Goal: Transaction & Acquisition: Book appointment/travel/reservation

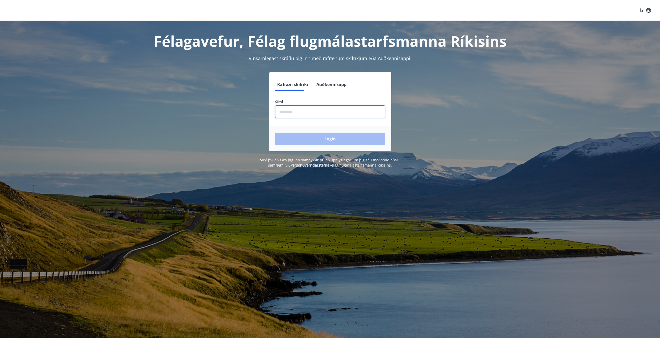
click at [350, 114] on input "phone" at bounding box center [330, 112] width 110 height 13
type input "********"
click at [326, 136] on button "Login" at bounding box center [330, 139] width 110 height 12
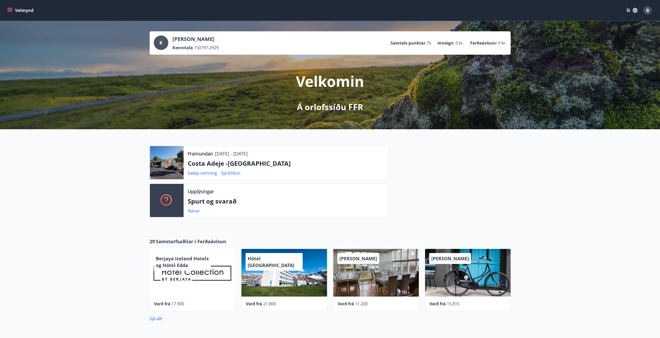
click at [6, 10] on button "Valmynd" at bounding box center [20, 10] width 29 height 9
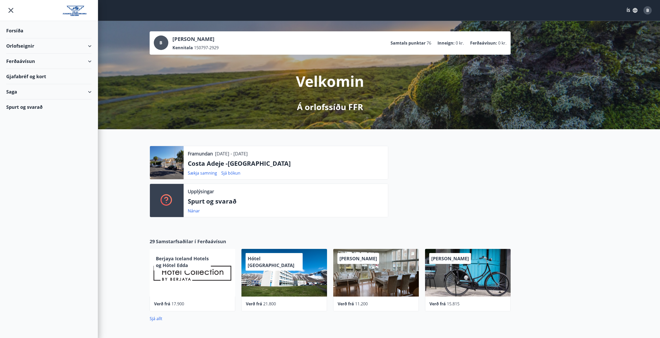
click at [56, 48] on div "Orlofseignir" at bounding box center [48, 45] width 85 height 15
click at [23, 62] on div "Framboð" at bounding box center [48, 59] width 77 height 11
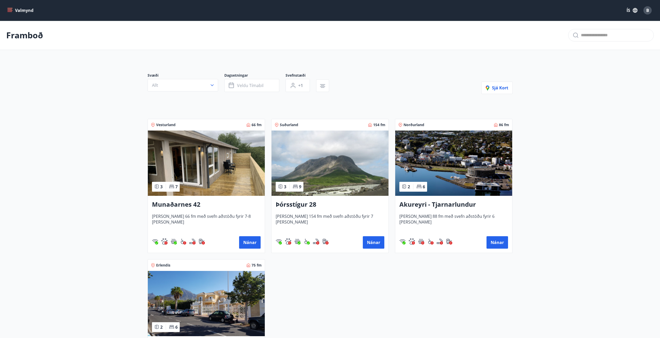
click at [214, 205] on h3 "Munaðarnes 42" at bounding box center [206, 204] width 109 height 9
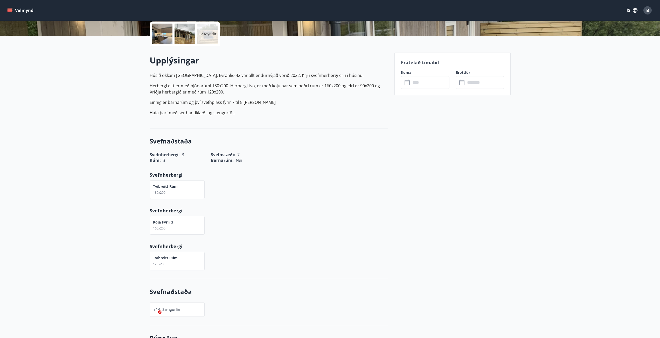
scroll to position [104, 0]
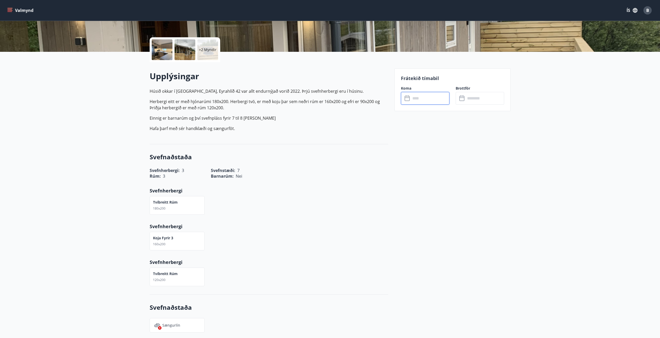
click at [416, 101] on input "text" at bounding box center [430, 98] width 39 height 13
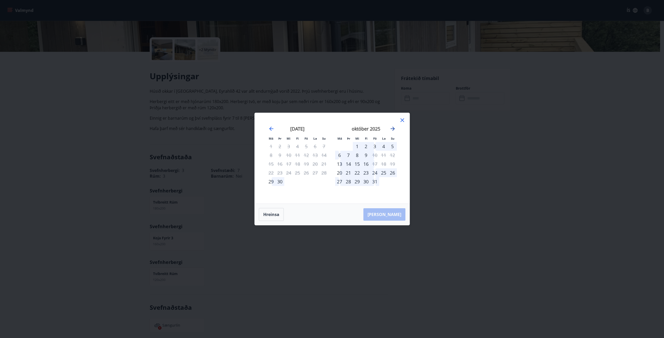
click at [395, 130] on icon "Move forward to switch to the next month." at bounding box center [392, 129] width 6 height 6
click at [306, 185] on div "31" at bounding box center [306, 181] width 9 height 9
click at [395, 146] on div "2" at bounding box center [392, 146] width 9 height 9
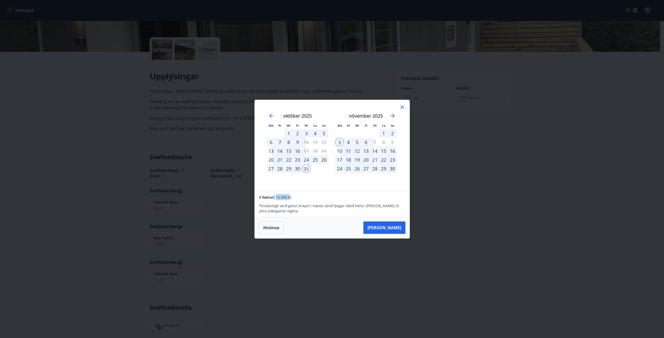
drag, startPoint x: 290, startPoint y: 200, endPoint x: 272, endPoint y: 199, distance: 17.6
click at [272, 199] on div "3 Nætur: 15.000 kr." at bounding box center [332, 197] width 146 height 6
click at [275, 205] on p "* Endanlegt verð getur breyst í næsta skrefi þegar tekið hefur verið tillit til…" at bounding box center [332, 209] width 146 height 10
click at [386, 223] on button "Taka Frá" at bounding box center [384, 228] width 42 height 12
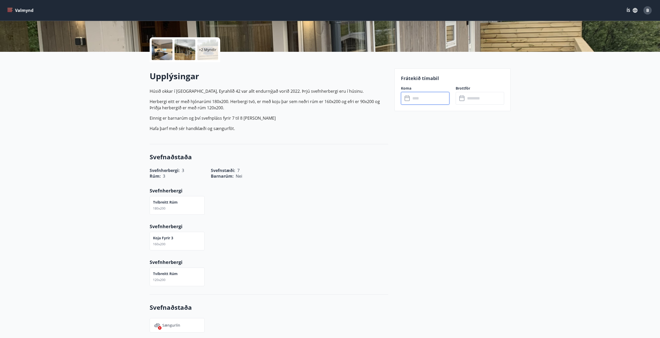
type input "******"
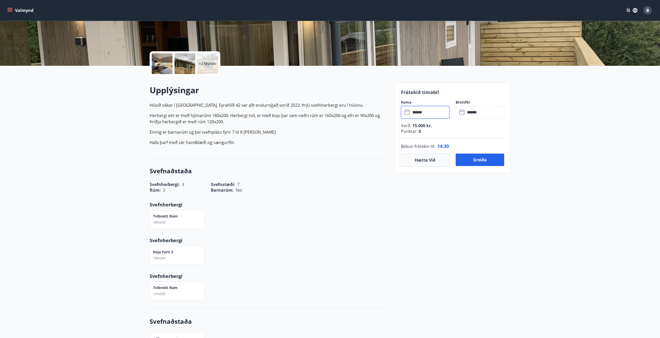
scroll to position [78, 0]
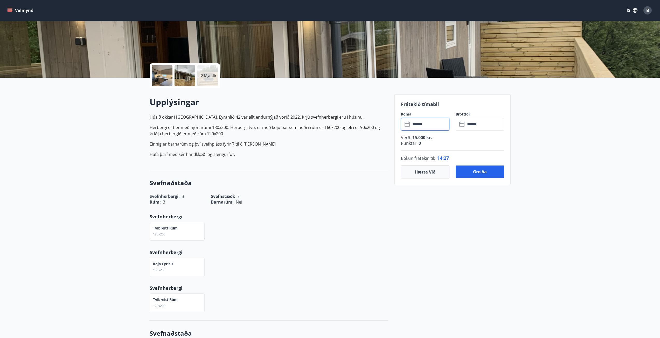
click at [202, 78] on p "+2 Myndir" at bounding box center [208, 75] width 18 height 5
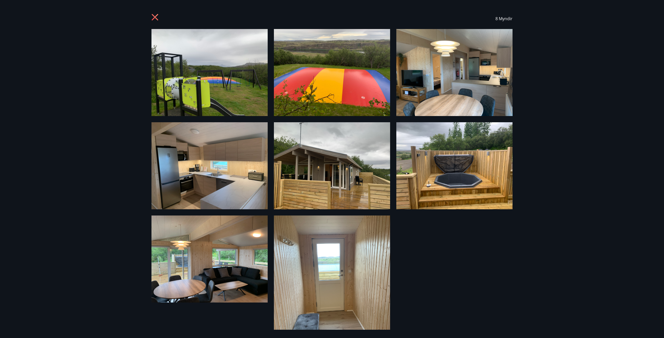
click at [249, 84] on img at bounding box center [209, 72] width 116 height 87
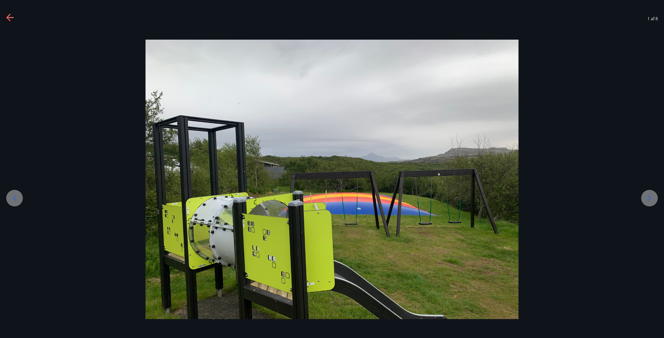
click at [648, 198] on icon at bounding box center [649, 198] width 8 height 8
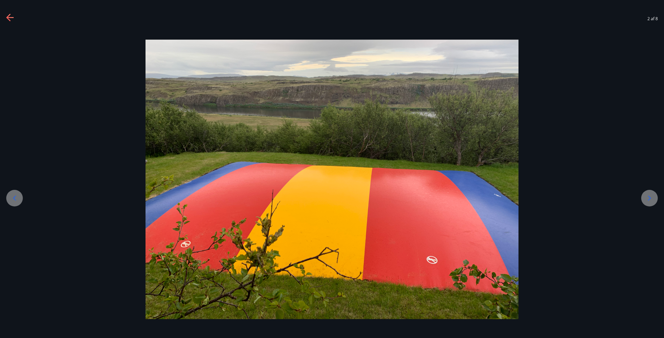
click at [648, 198] on icon at bounding box center [649, 198] width 8 height 8
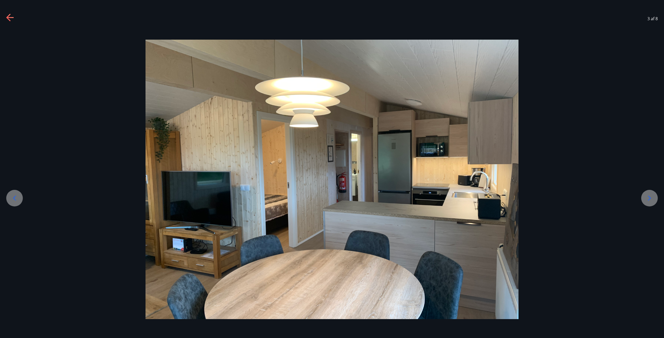
click at [648, 197] on icon at bounding box center [649, 198] width 8 height 8
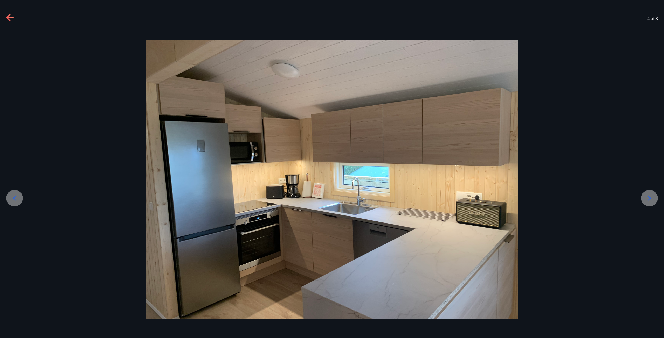
click at [648, 197] on icon at bounding box center [649, 198] width 8 height 8
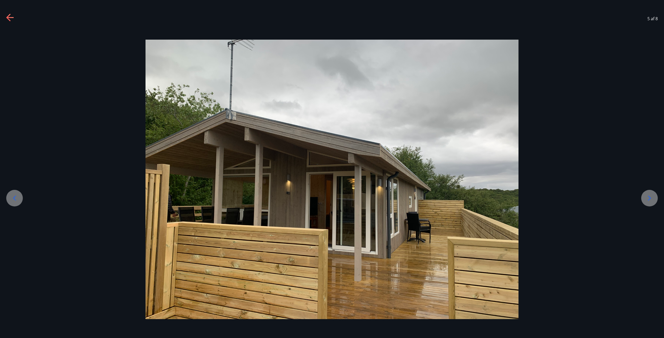
click at [651, 202] on icon at bounding box center [649, 198] width 8 height 8
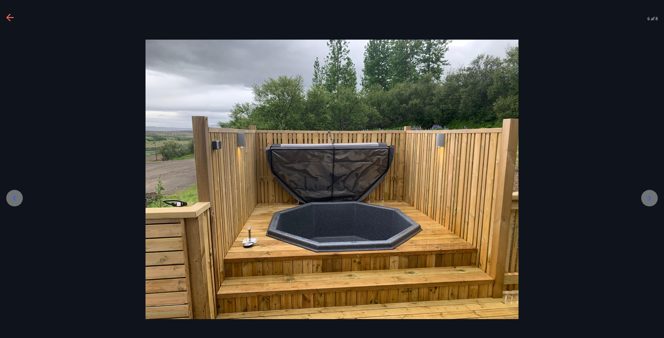
click at [652, 201] on icon at bounding box center [649, 198] width 8 height 8
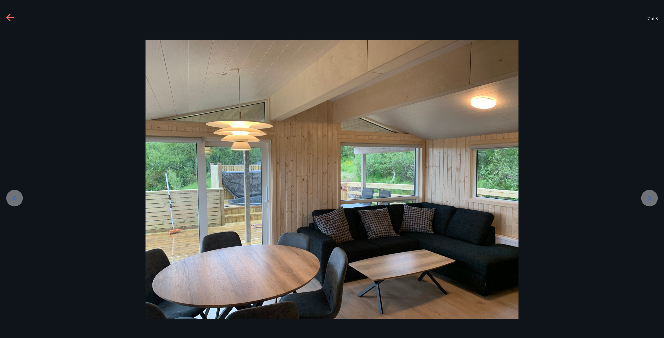
click at [652, 200] on icon at bounding box center [649, 198] width 8 height 8
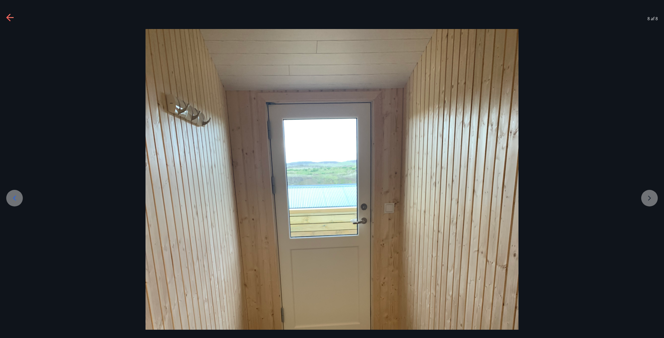
click at [652, 200] on div at bounding box center [332, 277] width 664 height 497
click at [14, 19] on icon at bounding box center [10, 18] width 8 height 8
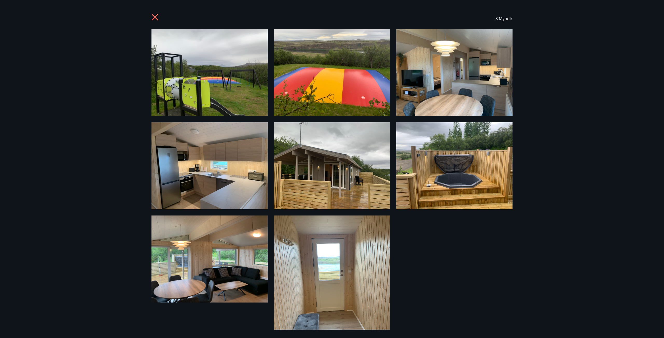
click at [153, 17] on icon at bounding box center [155, 18] width 8 height 8
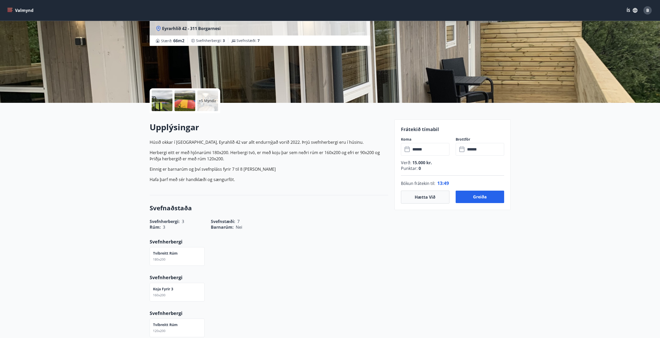
scroll to position [0, 0]
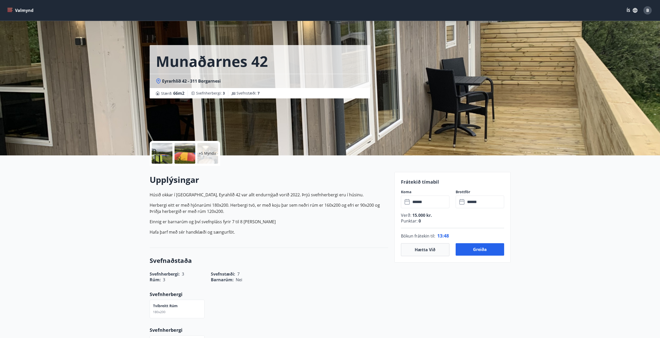
click at [430, 76] on div "Munaðarnes 42 Eyrarhlíð 42 - 311 Borgarnesi Stærð : 66 m2 Svefnherbergi : 3 Sve…" at bounding box center [330, 78] width 361 height 156
click at [195, 150] on div "+5 Myndir" at bounding box center [185, 153] width 71 height 25
click at [201, 151] on p "+5 Myndir" at bounding box center [208, 153] width 18 height 5
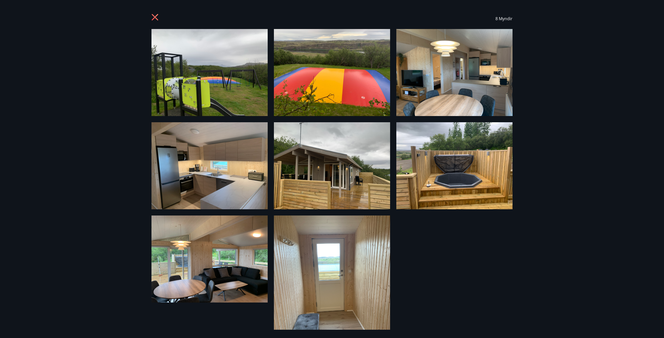
click at [357, 165] on img at bounding box center [332, 165] width 116 height 87
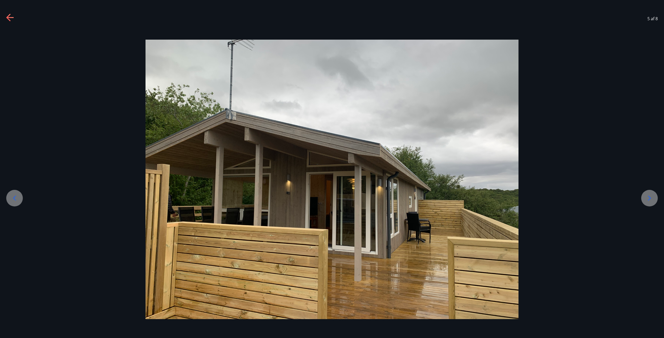
click at [5, 16] on div "5 af 8" at bounding box center [332, 18] width 664 height 21
click at [7, 16] on icon at bounding box center [10, 18] width 8 height 8
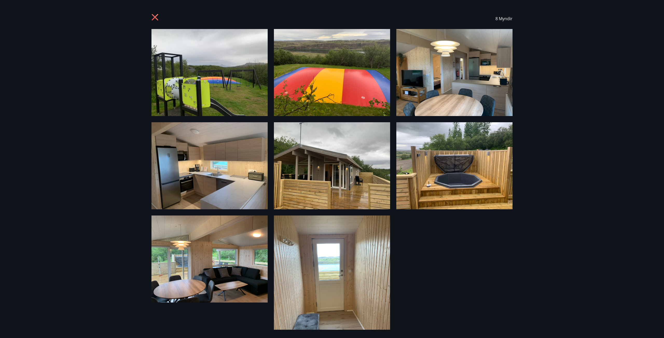
click at [153, 17] on icon at bounding box center [155, 18] width 8 height 8
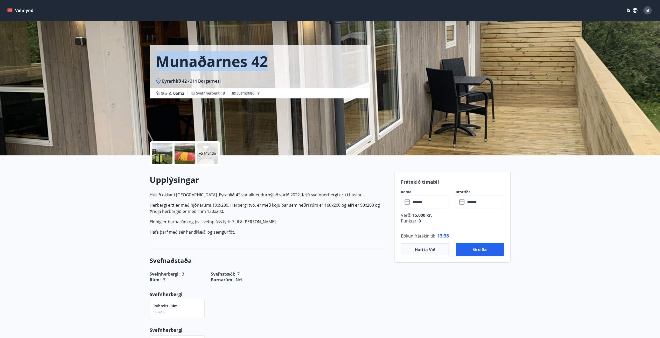
drag, startPoint x: 272, startPoint y: 60, endPoint x: 151, endPoint y: 60, distance: 120.5
click at [151, 60] on div "Munaðarnes 42" at bounding box center [260, 59] width 220 height 29
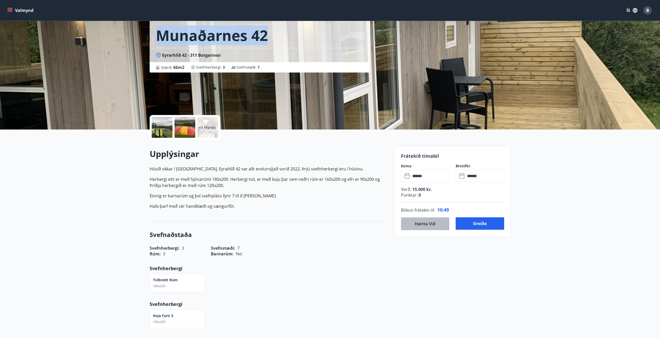
click at [431, 218] on button "Hætta við" at bounding box center [425, 223] width 48 height 13
click at [433, 224] on button "Hætta við" at bounding box center [425, 223] width 48 height 13
click at [437, 217] on button "Hætta við" at bounding box center [425, 223] width 48 height 13
click at [436, 217] on button "Hætta við" at bounding box center [425, 223] width 48 height 13
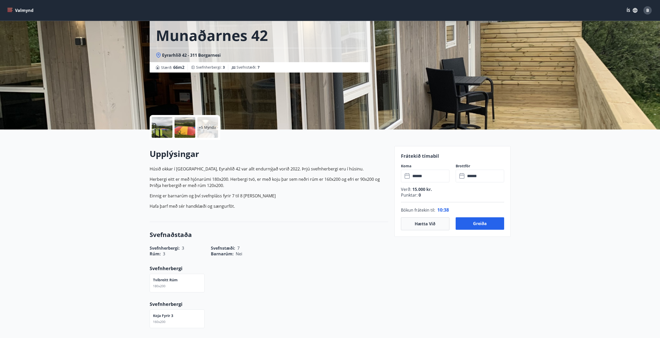
click at [427, 182] on input "******" at bounding box center [430, 176] width 39 height 13
click at [428, 221] on button "Hætta við" at bounding box center [425, 223] width 48 height 13
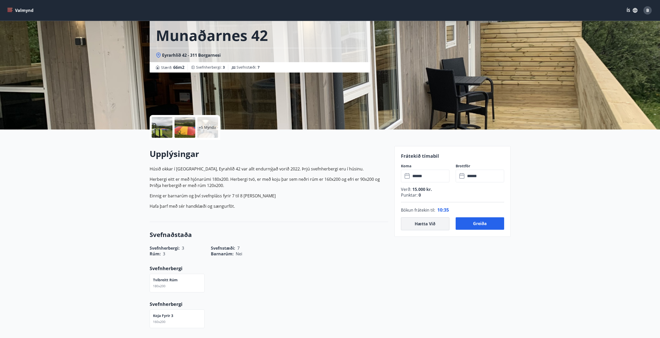
click at [428, 221] on button "Hætta við" at bounding box center [425, 223] width 48 height 13
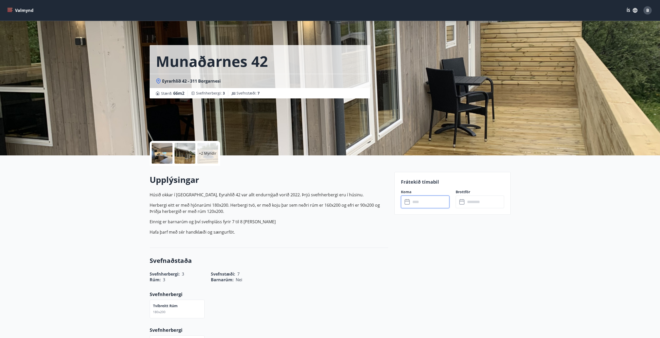
click at [430, 204] on input "text" at bounding box center [430, 202] width 39 height 13
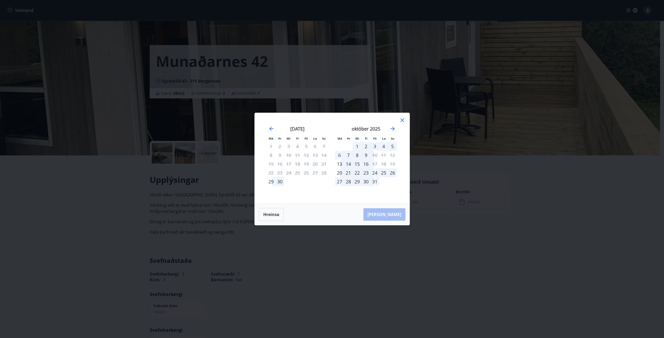
click at [358, 182] on div "29" at bounding box center [357, 181] width 9 height 9
click at [391, 127] on icon "Move forward to switch to the next month." at bounding box center [392, 129] width 6 height 6
click at [394, 148] on div "2" at bounding box center [392, 146] width 9 height 9
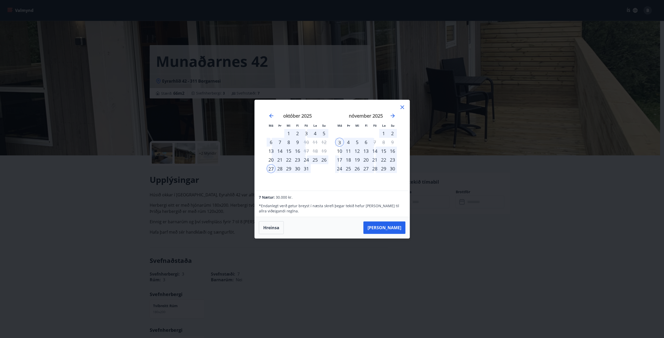
click at [390, 134] on div "2" at bounding box center [392, 133] width 9 height 9
click at [401, 107] on icon at bounding box center [402, 107] width 6 height 6
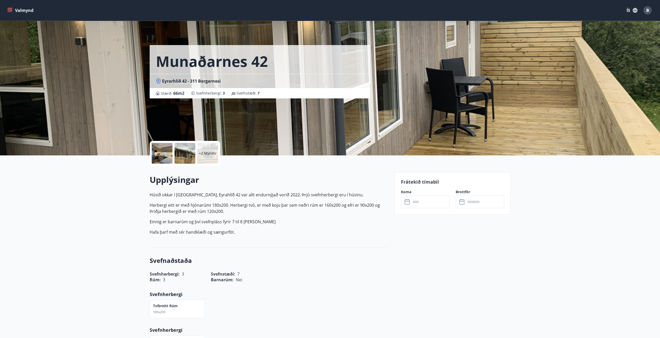
click at [407, 204] on icon at bounding box center [407, 202] width 6 height 6
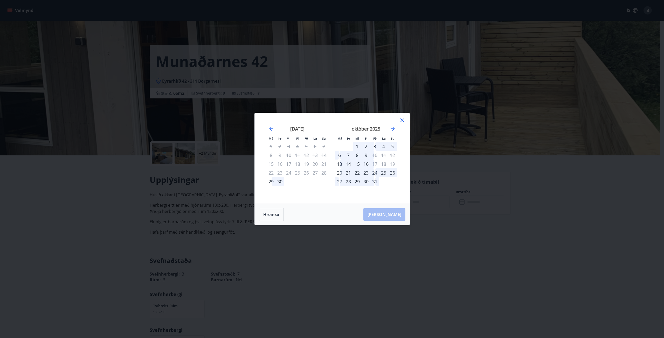
click at [357, 183] on div "29" at bounding box center [357, 181] width 9 height 9
click at [358, 181] on div "29" at bounding box center [357, 181] width 9 height 9
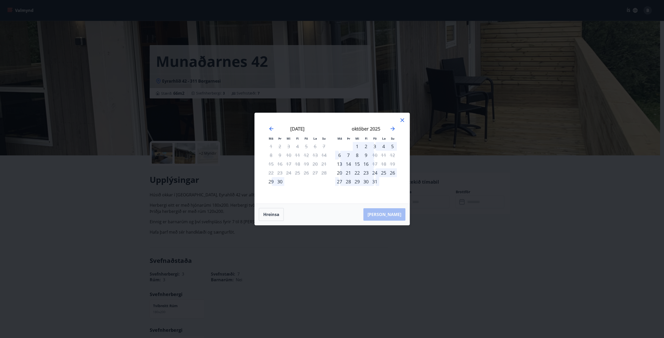
click at [358, 181] on div "29" at bounding box center [357, 181] width 9 height 9
click at [341, 183] on div "27" at bounding box center [339, 181] width 9 height 9
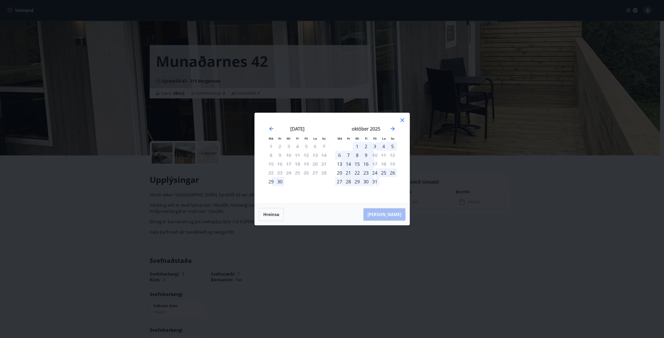
click at [400, 121] on icon at bounding box center [402, 120] width 6 height 6
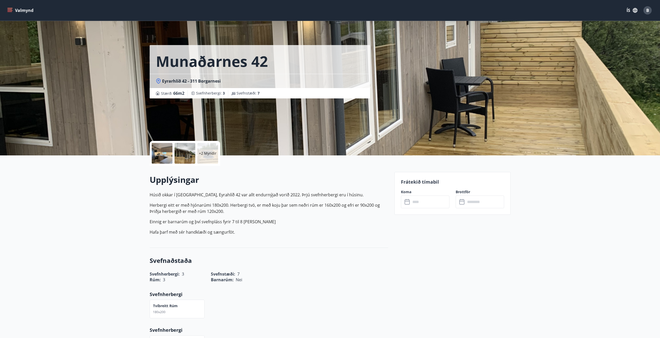
click at [371, 201] on p "Húsið okkar í [GEOGRAPHIC_DATA], Eyrahlíð 42 var allt endurnýjað vorið 2022. Þr…" at bounding box center [269, 214] width 238 height 44
drag, startPoint x: 306, startPoint y: 206, endPoint x: 250, endPoint y: 204, distance: 55.5
click at [254, 204] on p "Herbergi eitt er með hjónarúmi 180x200. Herbergi tvö, er með koju þar sem neðri…" at bounding box center [269, 208] width 238 height 12
click at [253, 202] on p "Herbergi eitt er með hjónarúmi 180x200. Herbergi tvö, er með koju þar sem neðri…" at bounding box center [269, 208] width 238 height 12
click at [252, 205] on p "Herbergi eitt er með hjónarúmi 180x200. Herbergi tvö, er með koju þar sem neðri…" at bounding box center [269, 208] width 238 height 12
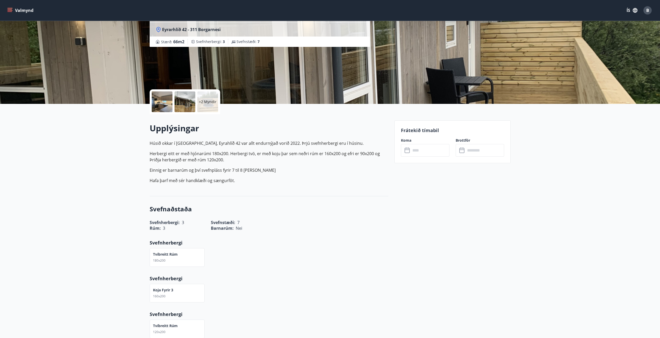
scroll to position [52, 0]
click at [441, 148] on input "text" at bounding box center [430, 150] width 39 height 13
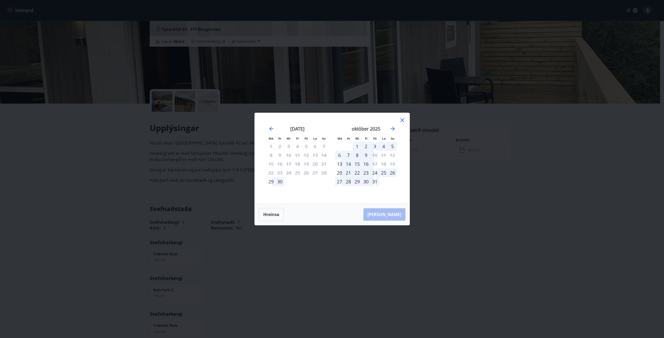
click at [374, 183] on div "31" at bounding box center [374, 181] width 9 height 9
click at [387, 130] on div "október 2025" at bounding box center [366, 130] width 62 height 23
click at [390, 131] on icon "Move forward to switch to the next month." at bounding box center [392, 129] width 6 height 6
click at [392, 145] on div "2" at bounding box center [392, 146] width 9 height 9
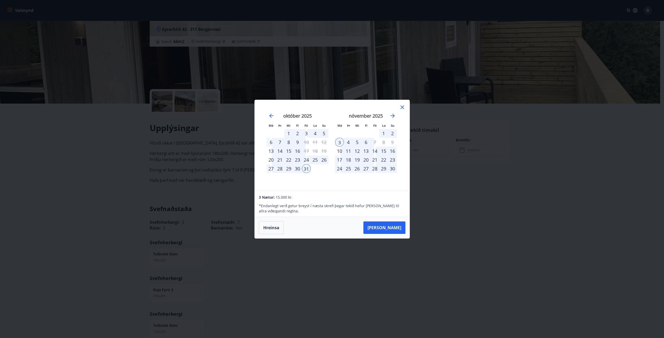
click at [401, 108] on icon at bounding box center [402, 107] width 6 height 6
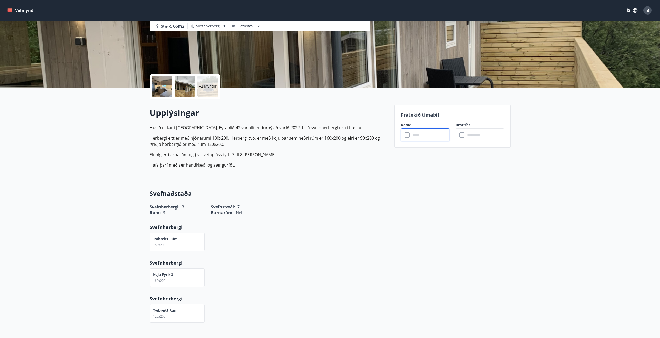
scroll to position [23, 0]
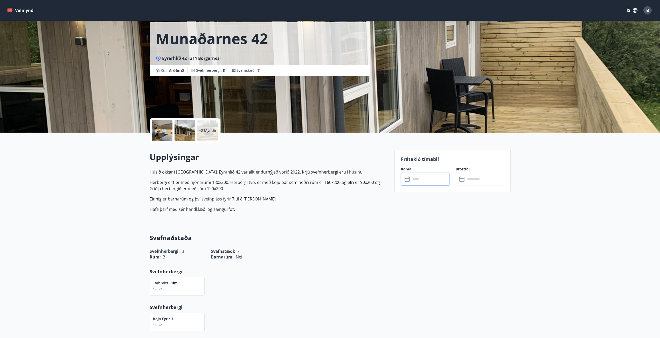
click at [201, 137] on div "+2 Myndir" at bounding box center [207, 130] width 21 height 21
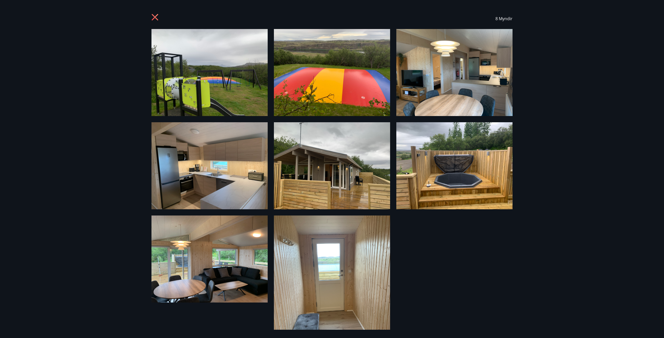
click at [154, 16] on icon at bounding box center [155, 18] width 8 height 8
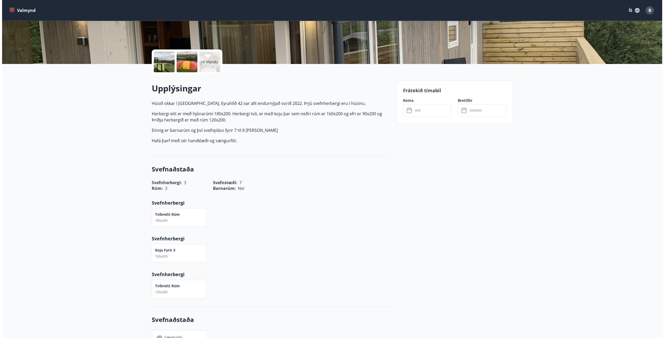
scroll to position [101, 0]
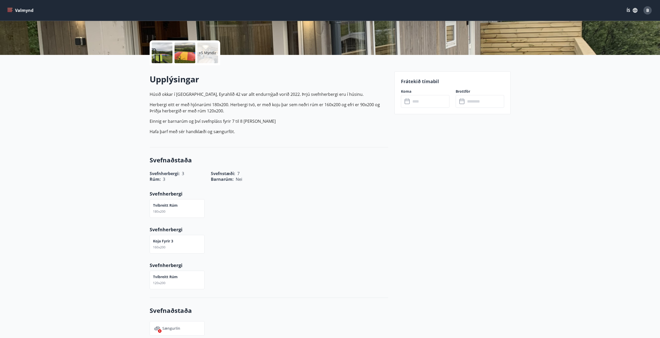
click at [201, 56] on div "+5 Myndir" at bounding box center [207, 53] width 21 height 21
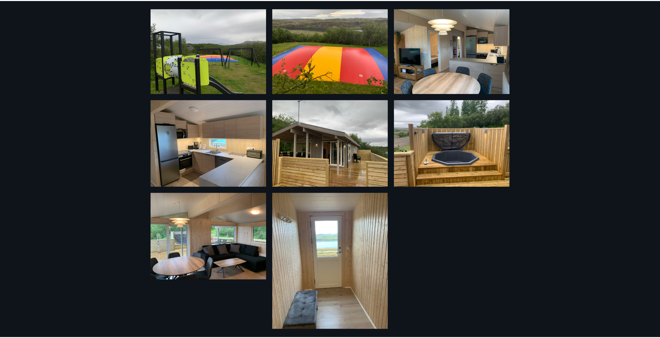
scroll to position [0, 0]
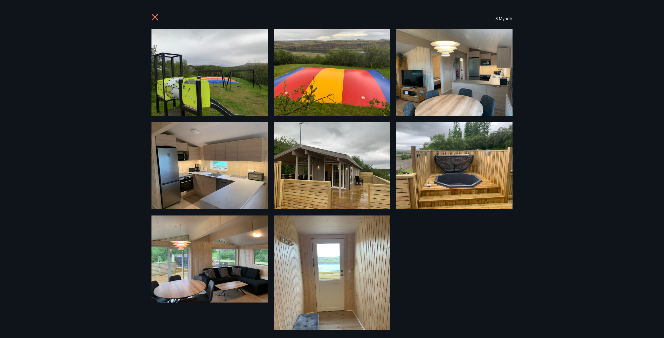
click at [201, 102] on img at bounding box center [209, 72] width 116 height 87
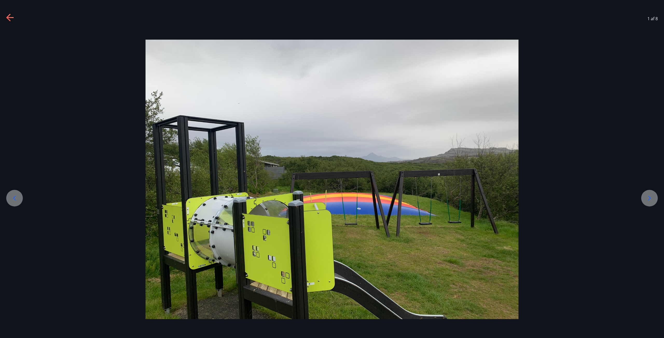
click at [655, 203] on div at bounding box center [649, 198] width 17 height 17
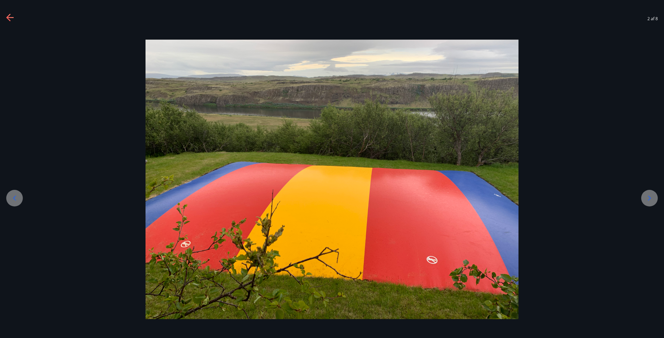
click at [655, 203] on div at bounding box center [649, 198] width 17 height 17
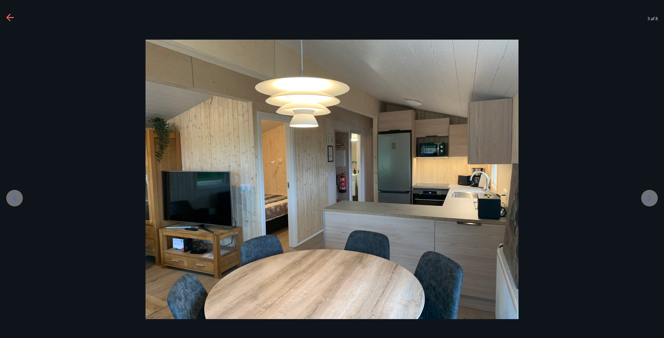
click at [655, 203] on div at bounding box center [649, 198] width 17 height 17
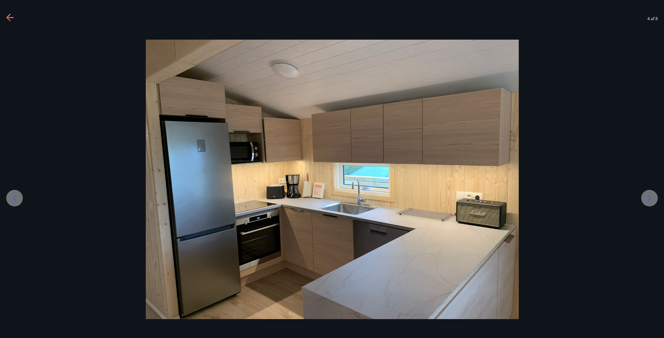
click at [656, 203] on div at bounding box center [332, 180] width 664 height 280
click at [652, 199] on icon at bounding box center [649, 198] width 8 height 8
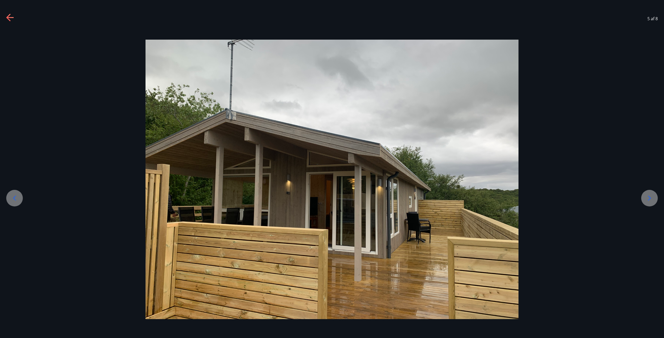
click at [652, 199] on icon at bounding box center [649, 198] width 8 height 8
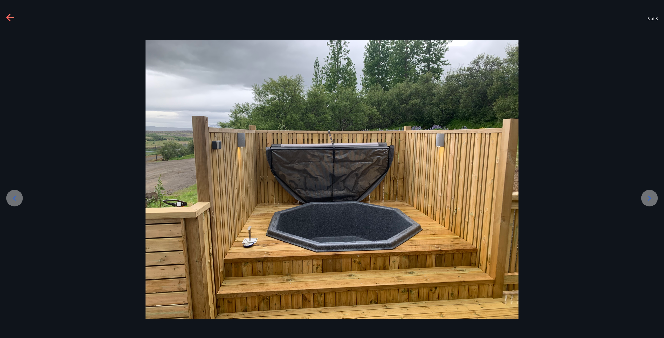
click at [652, 199] on icon at bounding box center [649, 198] width 8 height 8
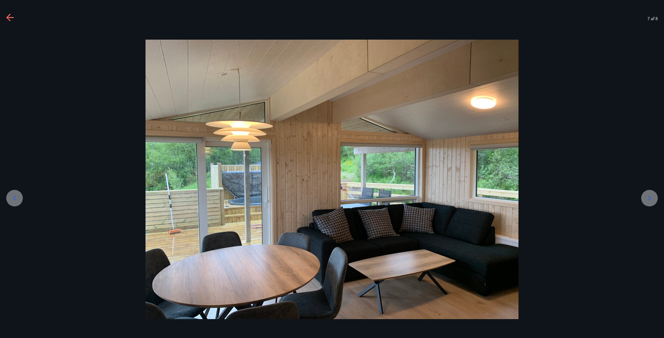
click at [11, 16] on icon at bounding box center [10, 18] width 8 height 8
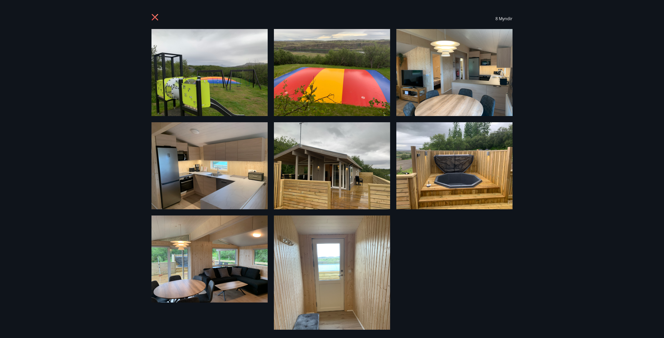
click at [606, 23] on div "8 Myndir" at bounding box center [332, 169] width 664 height 338
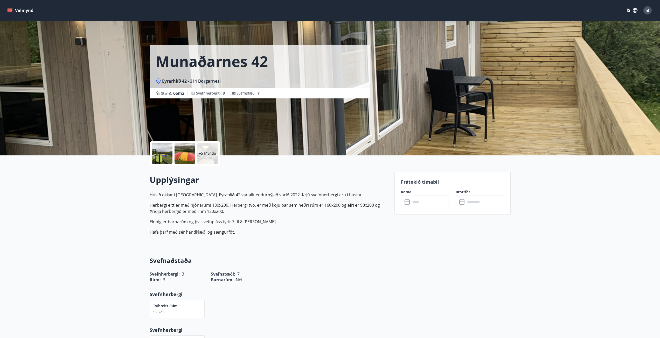
click at [434, 206] on input "text" at bounding box center [430, 202] width 39 height 13
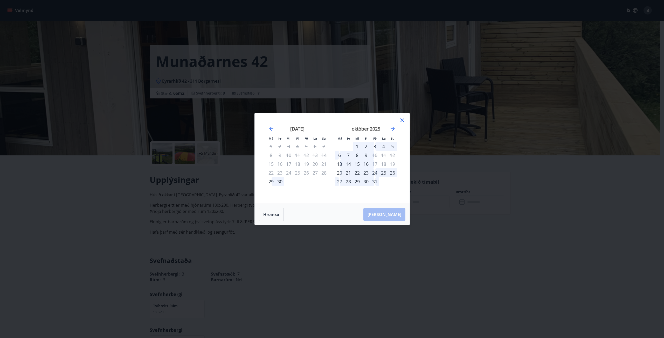
click at [372, 181] on div "31" at bounding box center [374, 181] width 9 height 9
click at [391, 129] on icon "Move forward to switch to the next month." at bounding box center [392, 129] width 4 height 4
click at [392, 148] on div "2" at bounding box center [392, 146] width 9 height 9
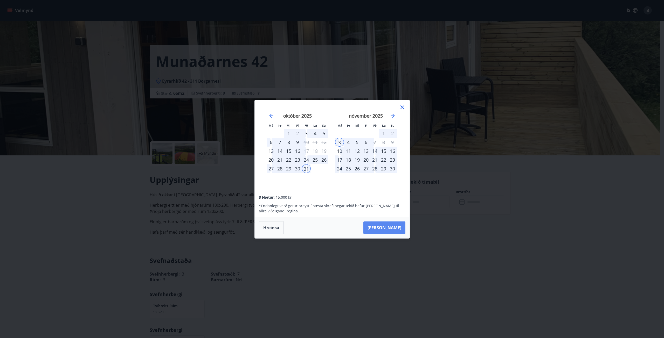
click at [391, 231] on button "[PERSON_NAME]" at bounding box center [384, 228] width 42 height 12
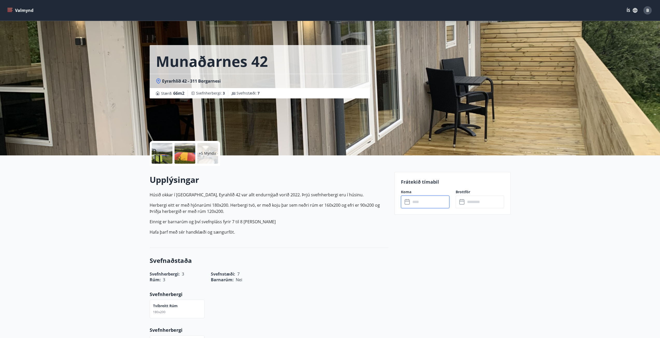
type input "******"
click at [493, 247] on button "Greiða" at bounding box center [479, 249] width 48 height 12
